Goal: Navigation & Orientation: Find specific page/section

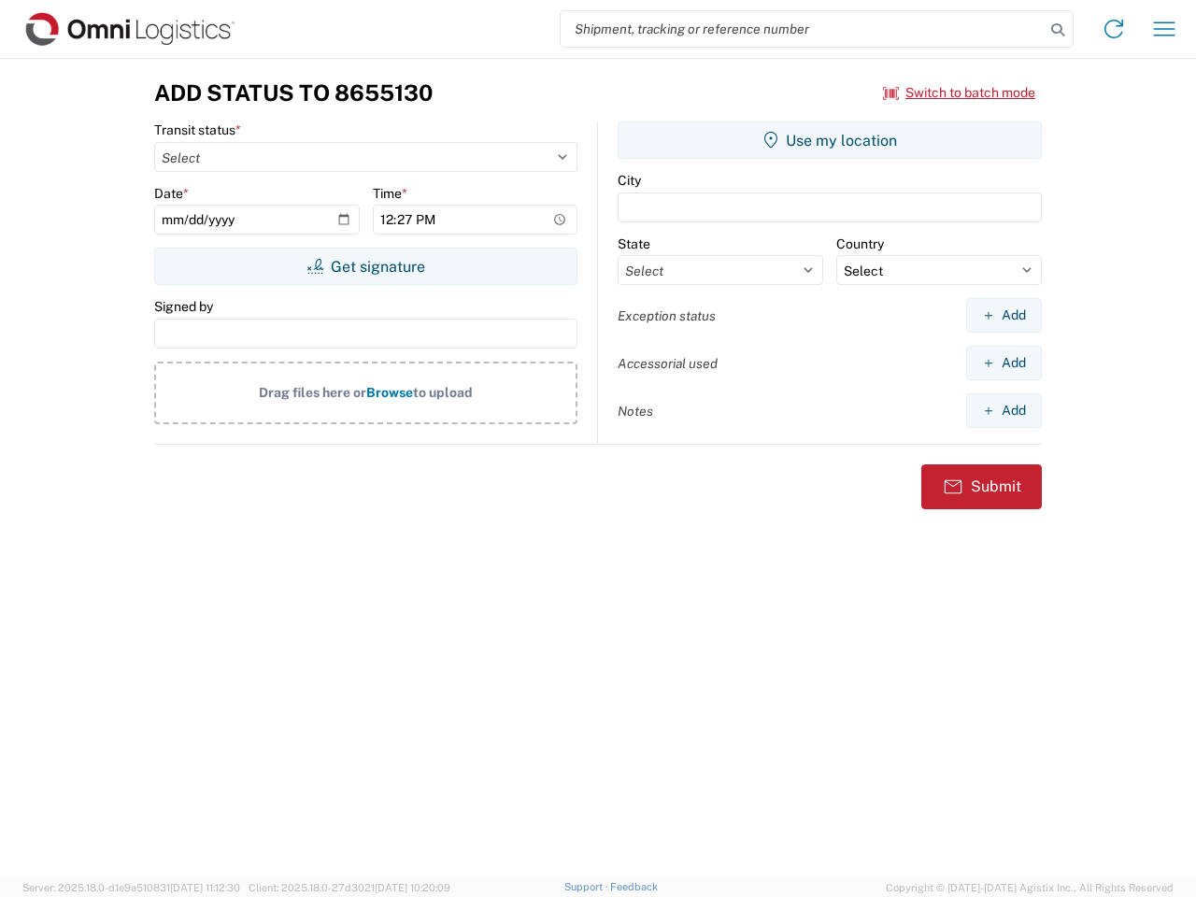
click at [803, 29] on input "search" at bounding box center [803, 29] width 484 height 36
click at [1058, 30] on icon at bounding box center [1058, 30] width 26 height 26
click at [1114, 29] on icon at bounding box center [1114, 29] width 30 height 30
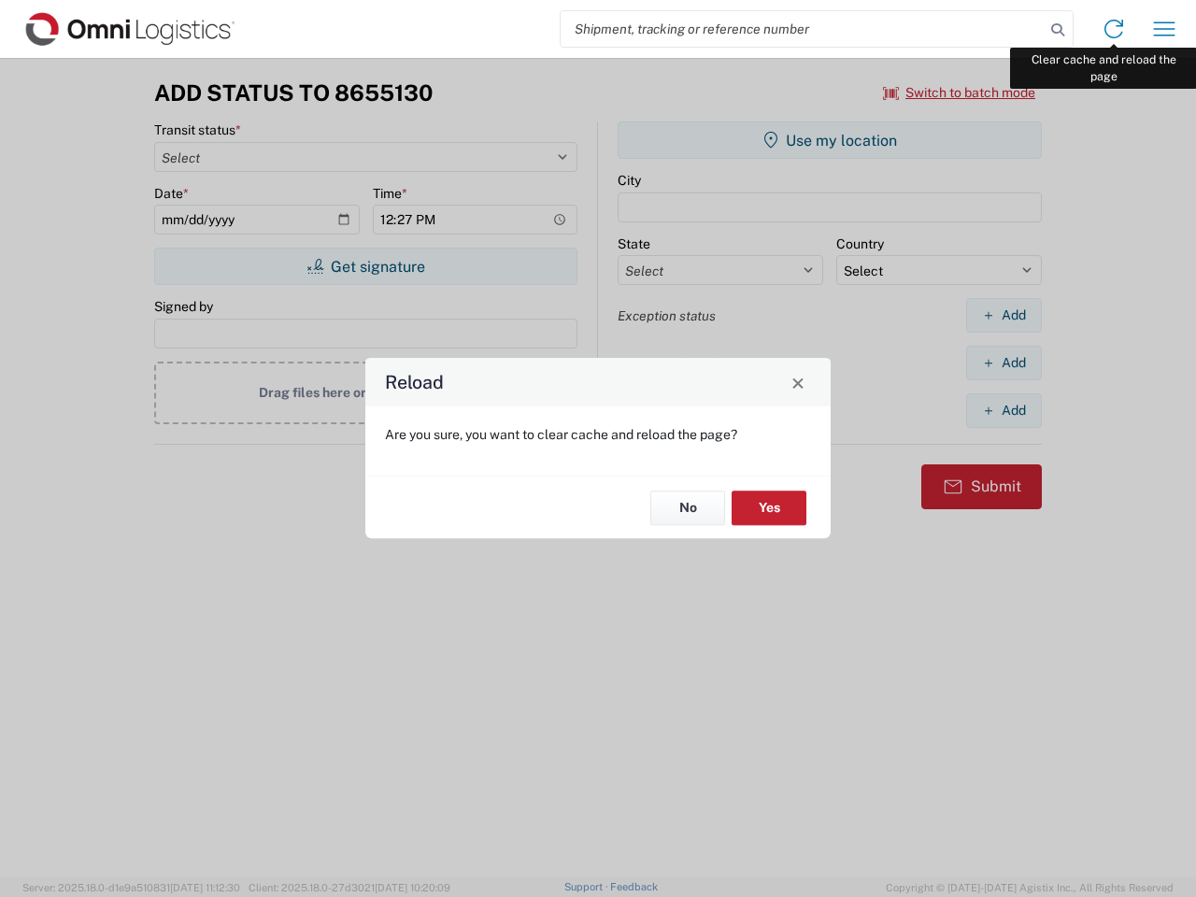
click at [1165, 29] on div "Reload Are you sure, you want to clear cache and reload the page? No Yes" at bounding box center [598, 448] width 1196 height 897
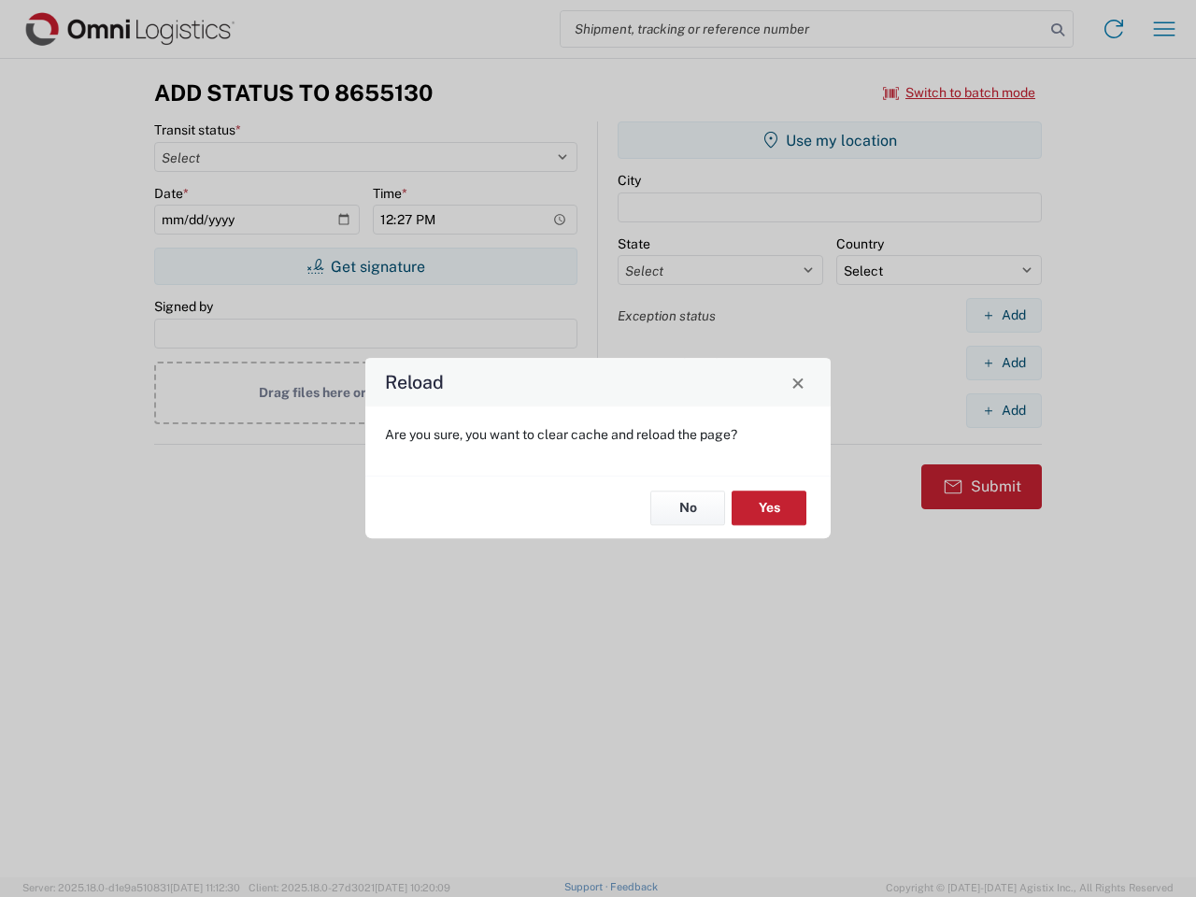
click at [960, 93] on div "Reload Are you sure, you want to clear cache and reload the page? No Yes" at bounding box center [598, 448] width 1196 height 897
click at [365, 266] on div "Reload Are you sure, you want to clear cache and reload the page? No Yes" at bounding box center [598, 448] width 1196 height 897
click at [830, 140] on div "Reload Are you sure, you want to clear cache and reload the page? No Yes" at bounding box center [598, 448] width 1196 height 897
click at [1004, 315] on div "Reload Are you sure, you want to clear cache and reload the page? No Yes" at bounding box center [598, 448] width 1196 height 897
click at [1004, 363] on div "Reload Are you sure, you want to clear cache and reload the page? No Yes" at bounding box center [598, 448] width 1196 height 897
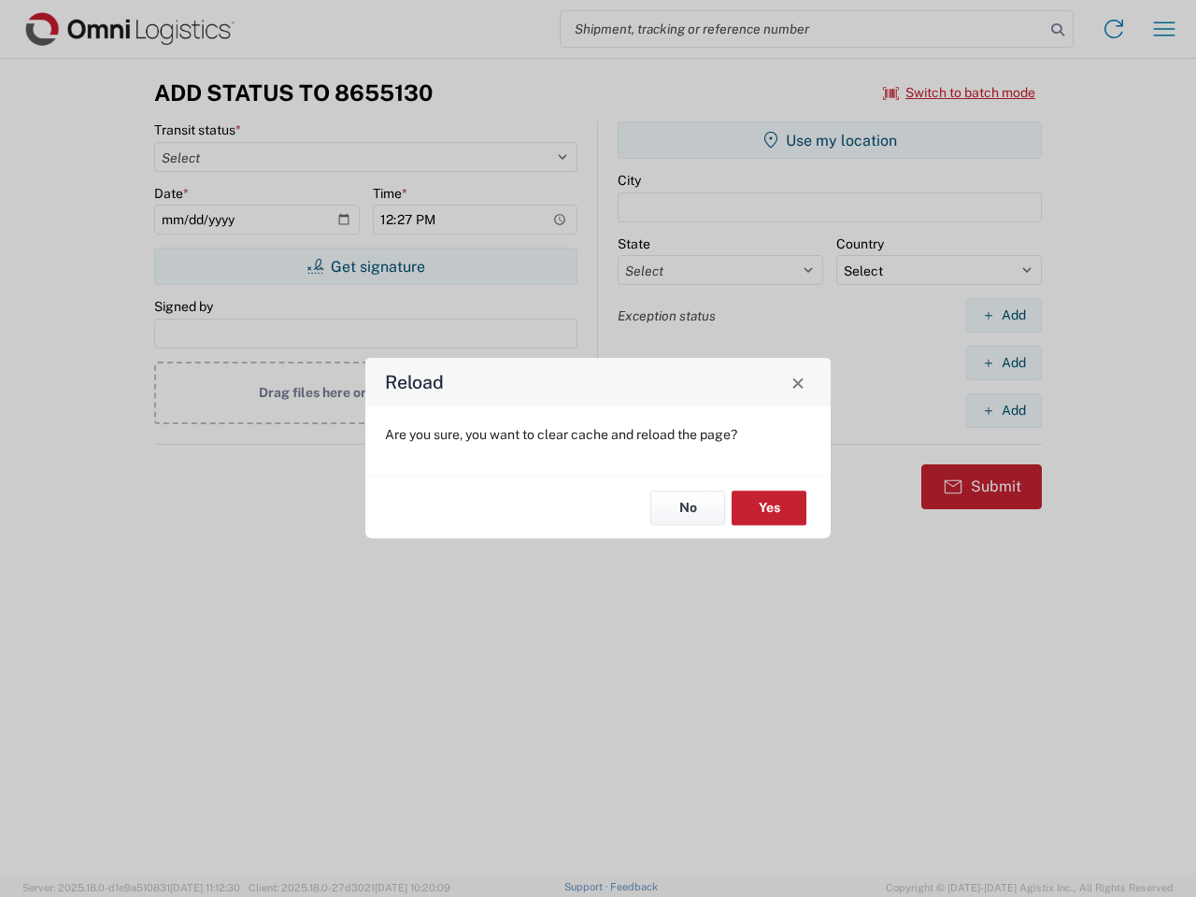
click at [1004, 410] on div "Reload Are you sure, you want to clear cache and reload the page? No Yes" at bounding box center [598, 448] width 1196 height 897
